Goal: Information Seeking & Learning: Learn about a topic

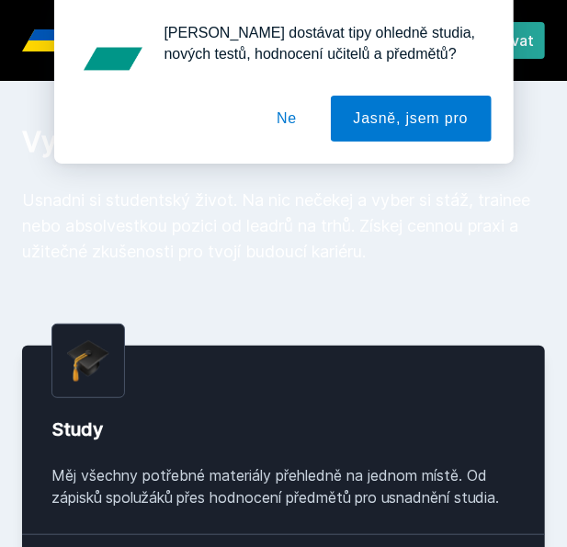
click at [297, 129] on button "Ne" at bounding box center [287, 119] width 66 height 46
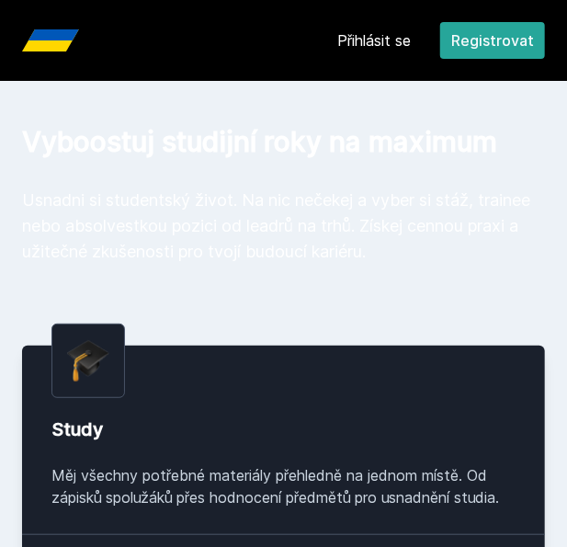
click at [358, 42] on link "Přihlásit se" at bounding box center [374, 40] width 74 height 22
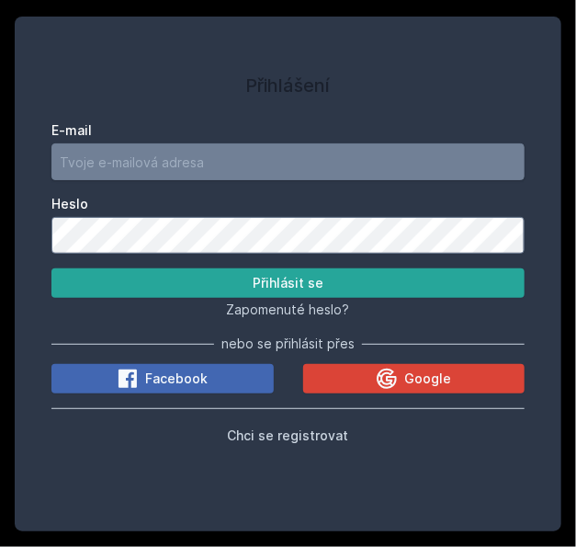
click at [256, 150] on input "E-mail" at bounding box center [287, 161] width 473 height 37
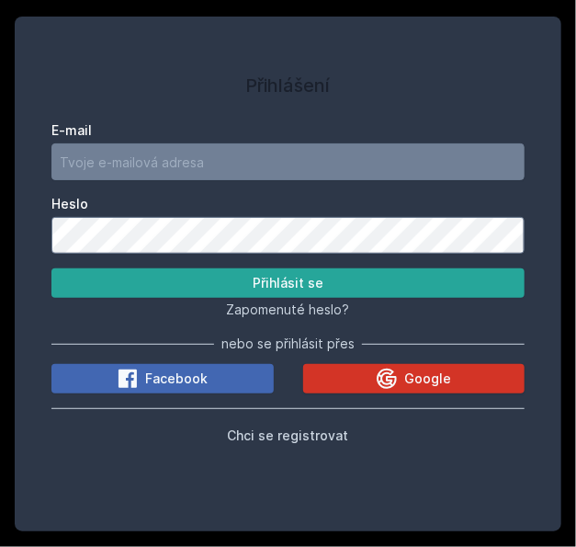
click at [352, 381] on button "Google" at bounding box center [414, 378] width 222 height 29
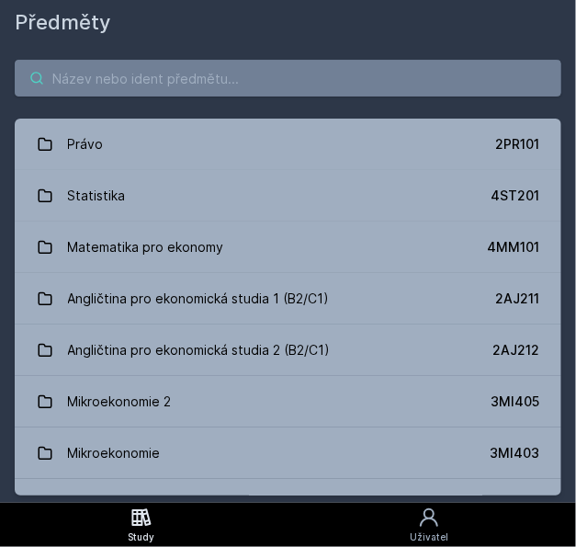
click at [192, 73] on input "search" at bounding box center [288, 78] width 547 height 37
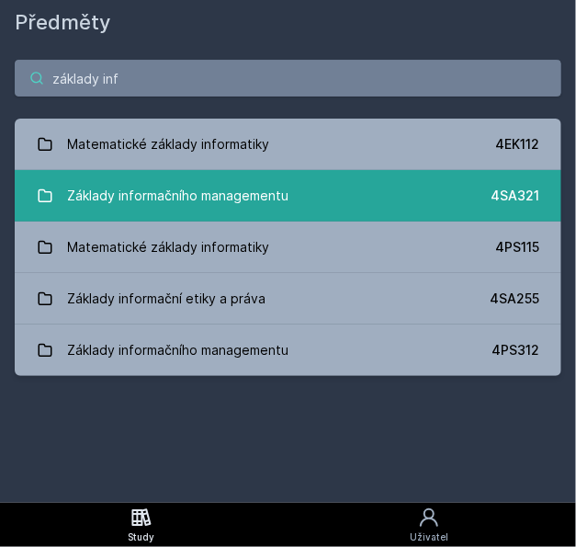
type input "základy inf"
click at [230, 199] on div "Základy informačního managementu" at bounding box center [179, 195] width 222 height 37
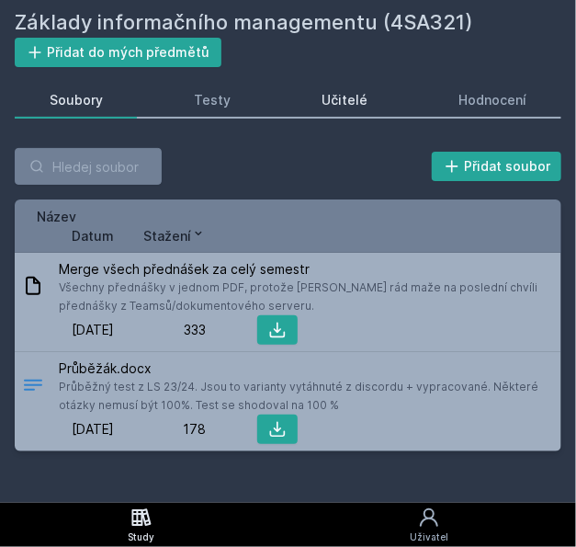
click at [368, 96] on link "Učitelé" at bounding box center [345, 100] width 115 height 37
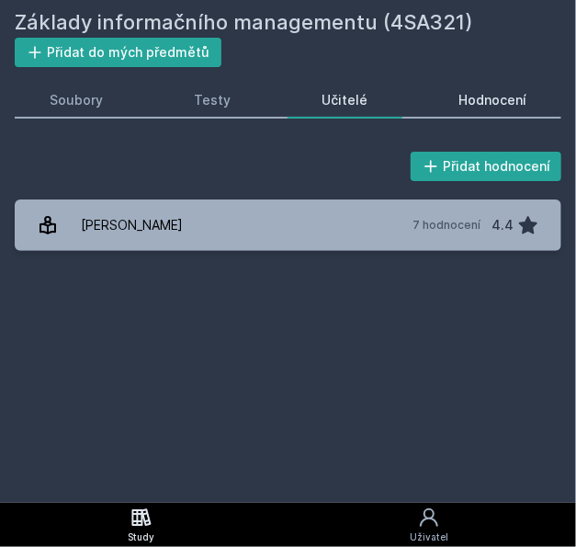
click at [464, 103] on div "Hodnocení" at bounding box center [493, 100] width 68 height 18
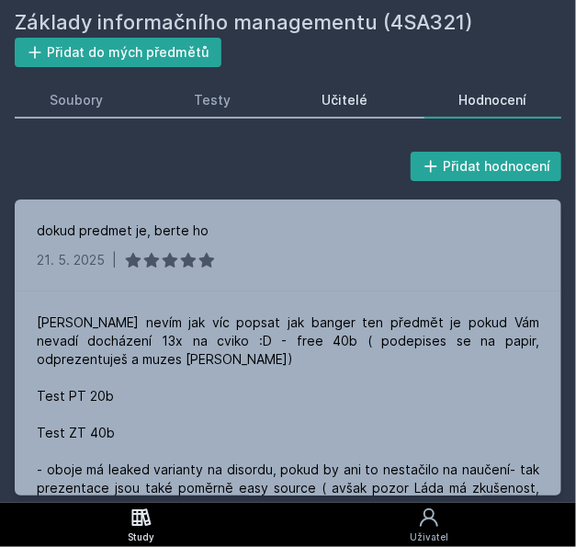
click at [344, 101] on div "Učitelé" at bounding box center [345, 100] width 46 height 18
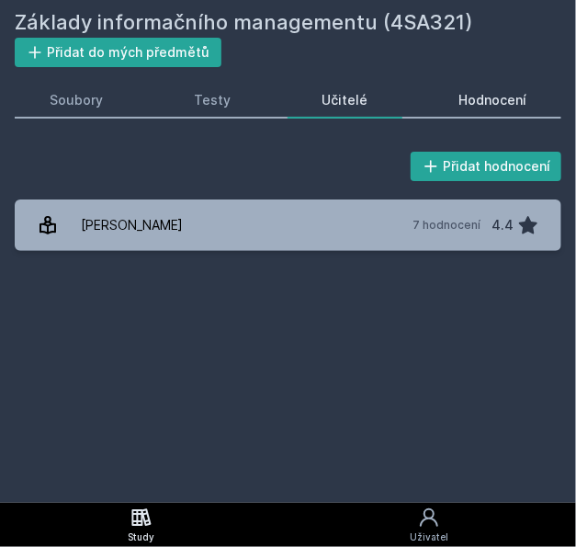
click at [467, 114] on link "Hodnocení" at bounding box center [493, 100] width 137 height 37
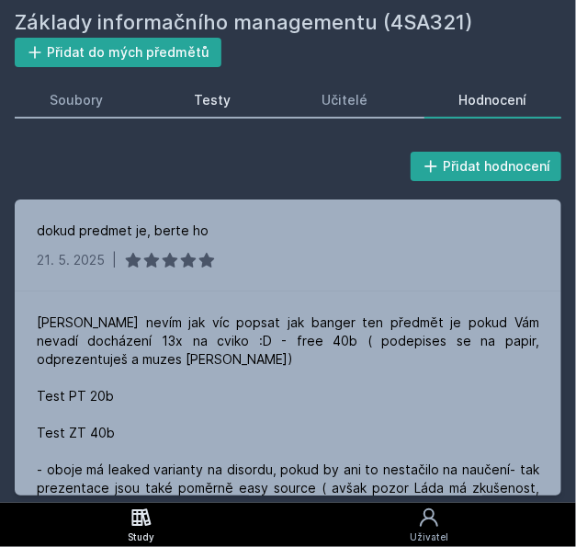
click at [195, 95] on link "Testy" at bounding box center [212, 100] width 106 height 37
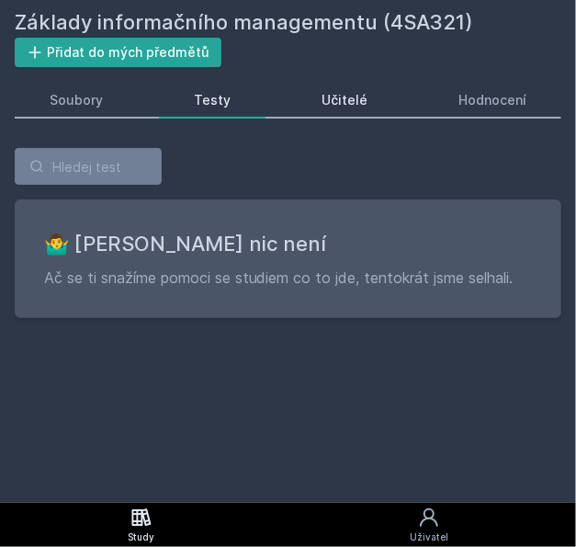
click at [328, 97] on div "Učitelé" at bounding box center [345, 100] width 46 height 18
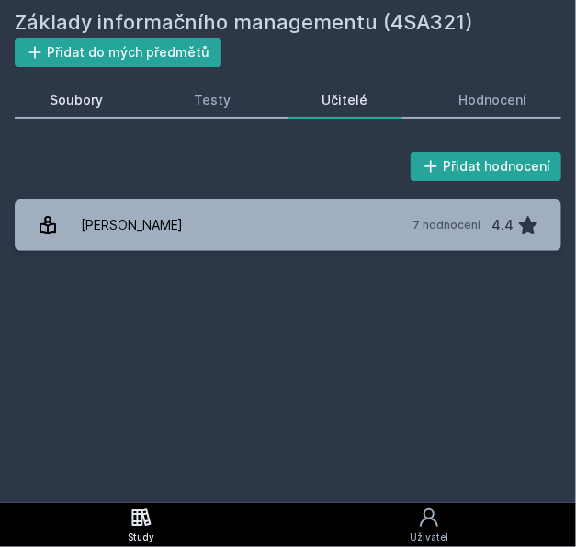
click at [106, 99] on link "Soubory" at bounding box center [76, 100] width 122 height 37
